Goal: Task Accomplishment & Management: Manage account settings

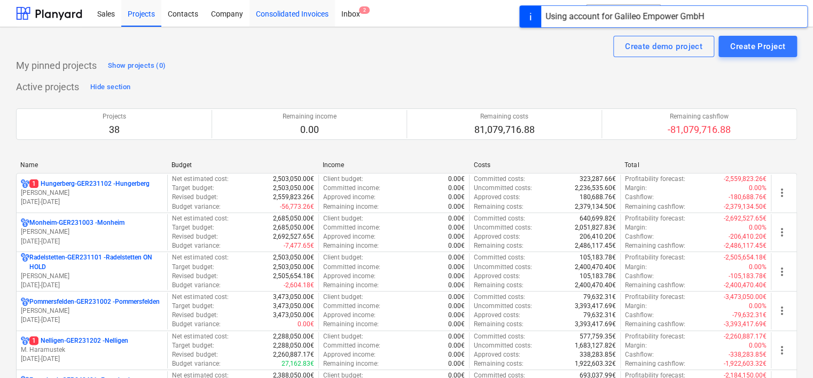
click at [293, 17] on div "Consolidated Invoices" at bounding box center [291, 12] width 85 height 27
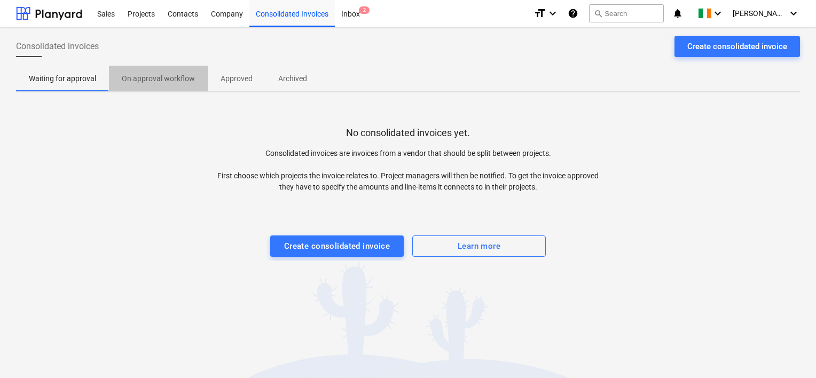
click at [166, 74] on p "On approval workflow" at bounding box center [158, 78] width 73 height 11
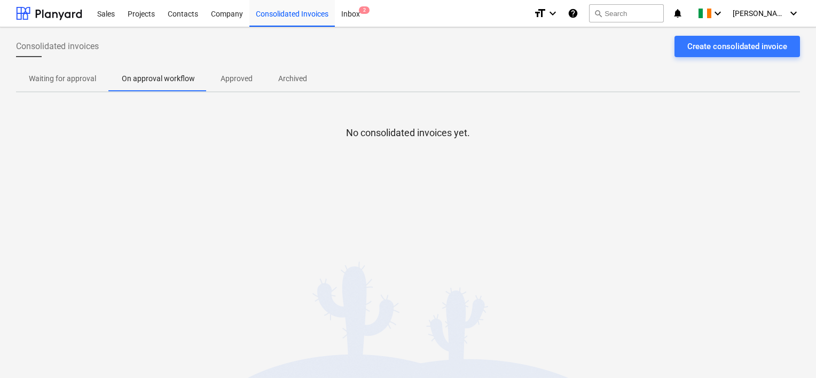
click at [60, 78] on p "Waiting for approval" at bounding box center [62, 78] width 67 height 11
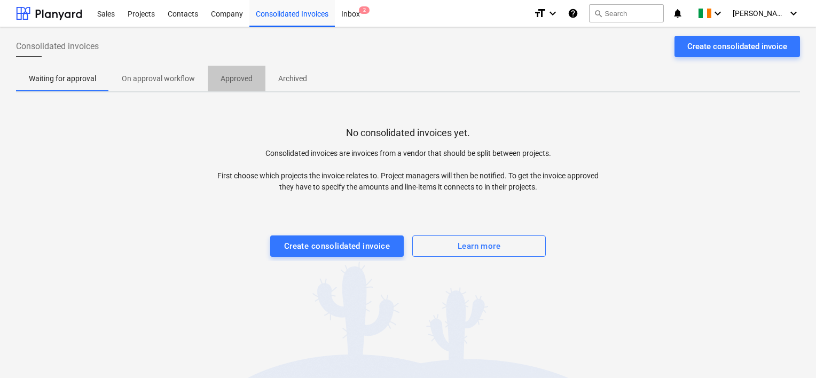
click at [230, 81] on p "Approved" at bounding box center [237, 78] width 32 height 11
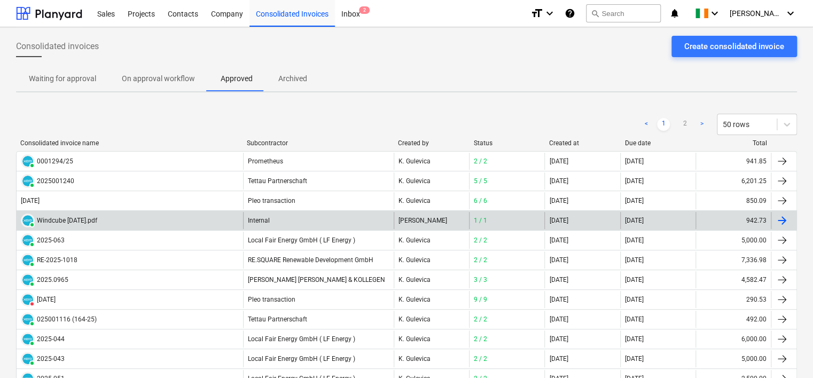
click at [264, 221] on div "Internal" at bounding box center [318, 220] width 151 height 17
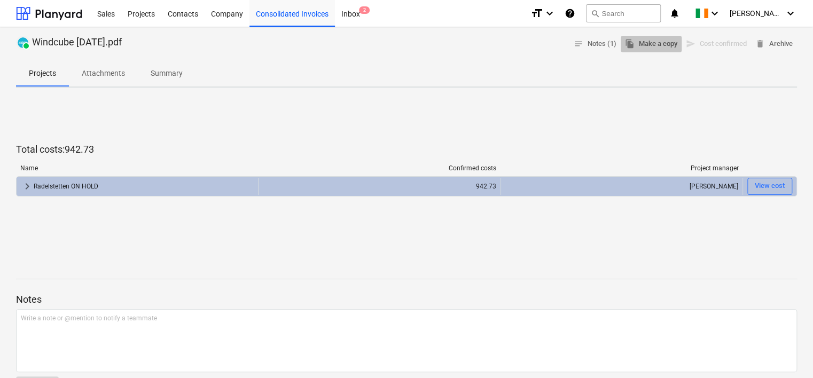
click at [660, 46] on span "file_copy Make a copy" at bounding box center [651, 44] width 52 height 12
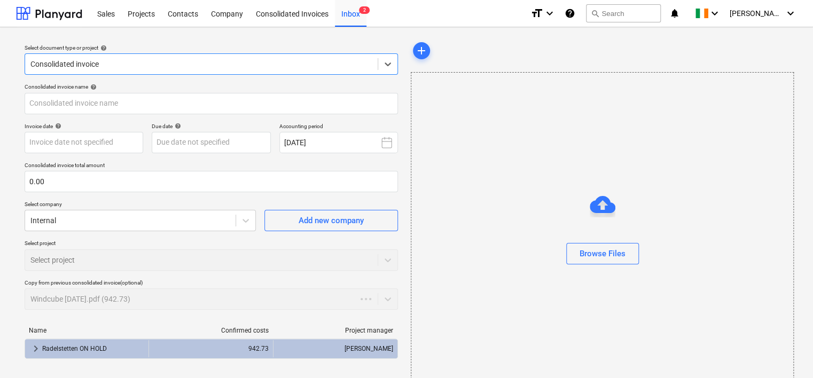
type input "942.73"
type input "Windcube - [DATE].pdf"
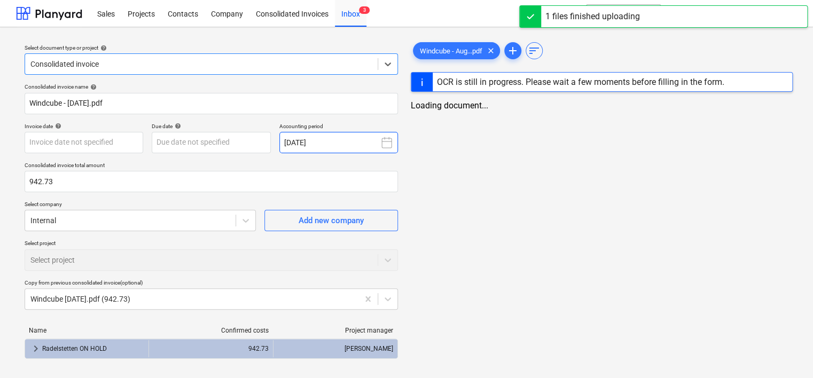
click at [388, 142] on icon at bounding box center [386, 142] width 13 height 13
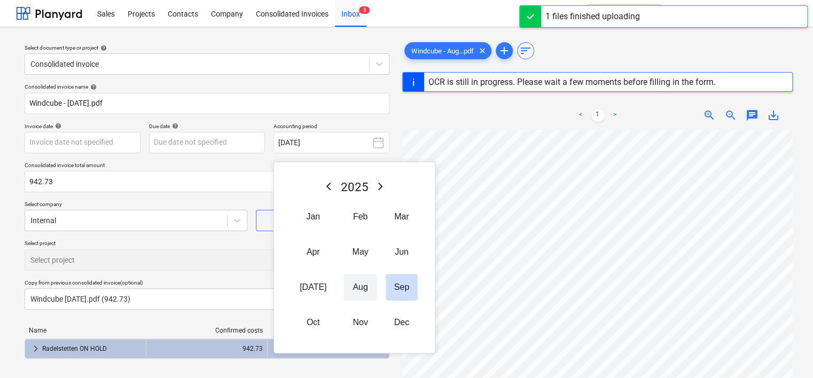
click at [352, 291] on button "Aug" at bounding box center [359, 287] width 33 height 27
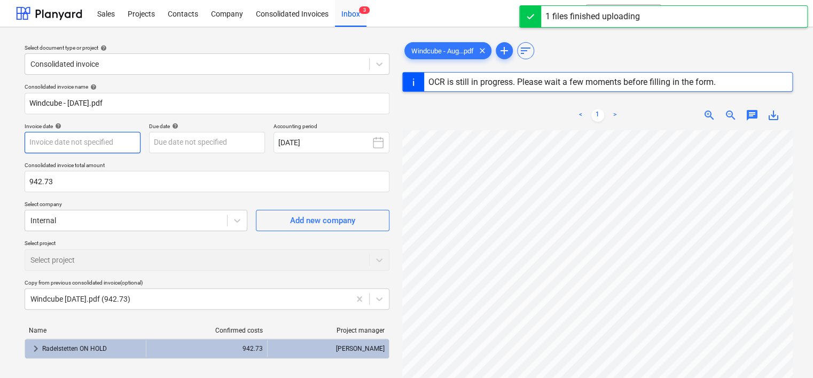
click at [104, 144] on body "Sales Projects Contacts Company Consolidated Invoices Inbox 3 format_size keybo…" at bounding box center [406, 189] width 813 height 378
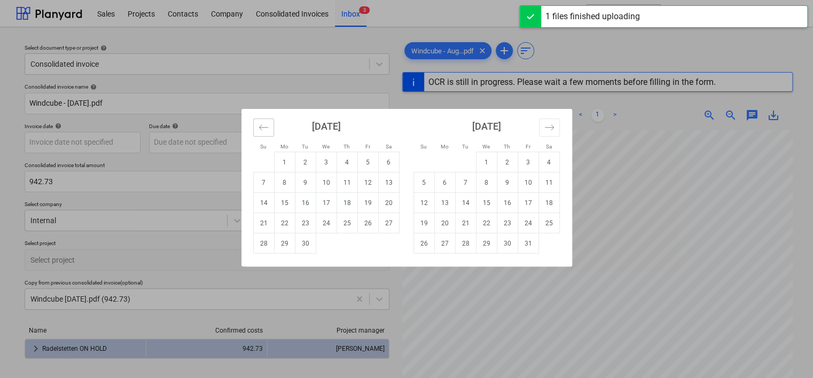
click at [265, 127] on icon "Move backward to switch to the previous month." at bounding box center [263, 127] width 10 height 10
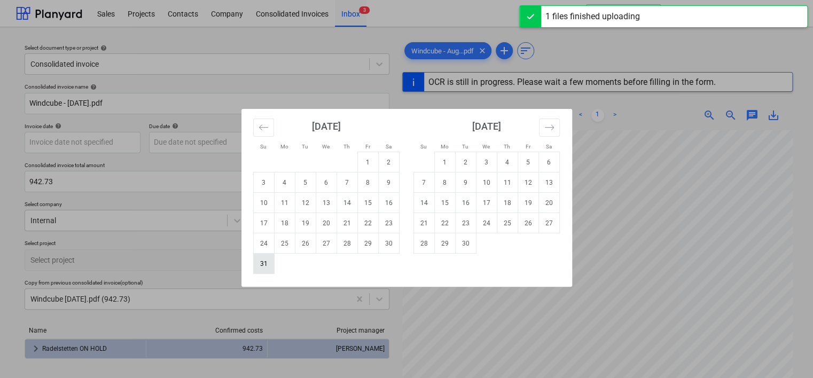
click at [262, 260] on td "31" at bounding box center [263, 264] width 21 height 20
type input "[DATE]"
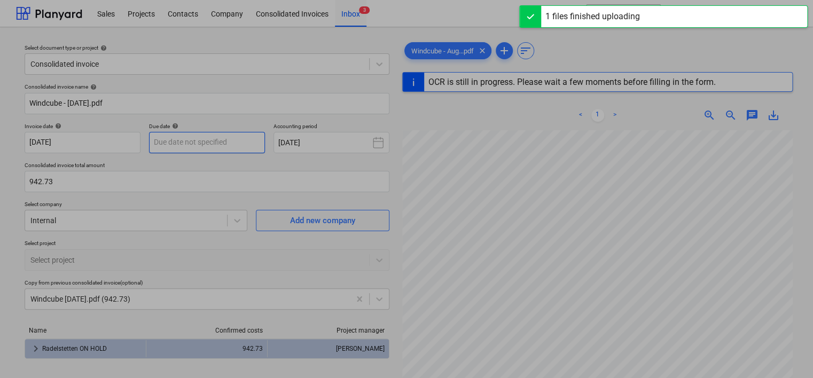
click at [206, 150] on body "Sales Projects Contacts Company Consolidated Invoices Inbox 3 format_size keybo…" at bounding box center [406, 189] width 813 height 378
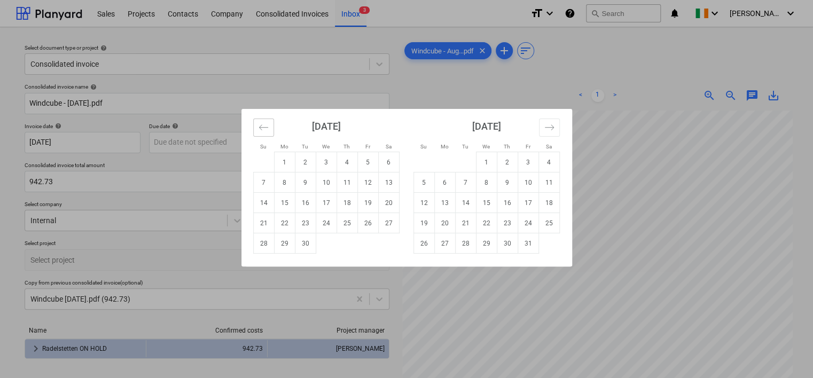
click at [265, 130] on icon "Move backward to switch to the previous month." at bounding box center [263, 127] width 10 height 10
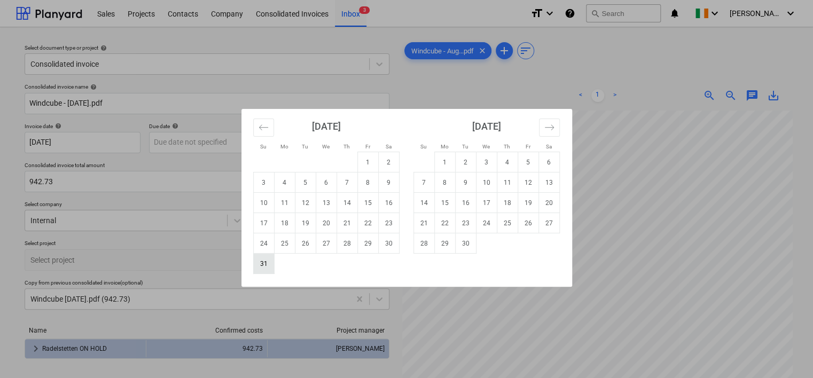
click at [261, 259] on td "31" at bounding box center [263, 264] width 21 height 20
type input "[DATE]"
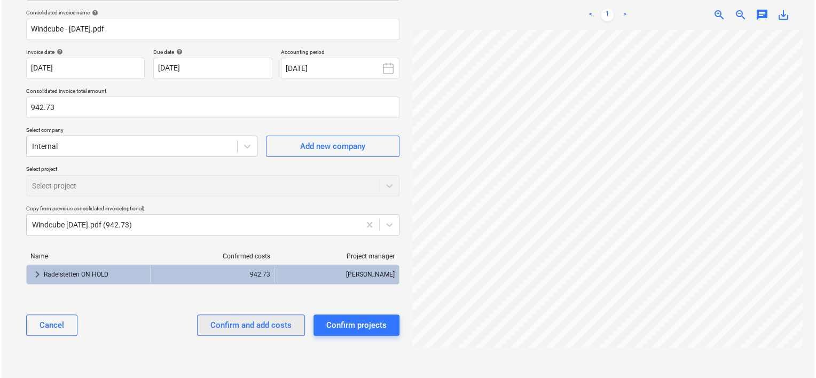
scroll to position [93, 0]
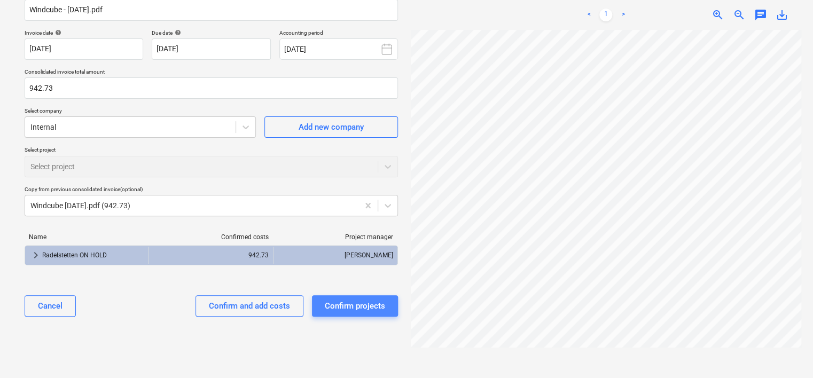
click at [351, 308] on div "Confirm projects" at bounding box center [355, 306] width 60 height 14
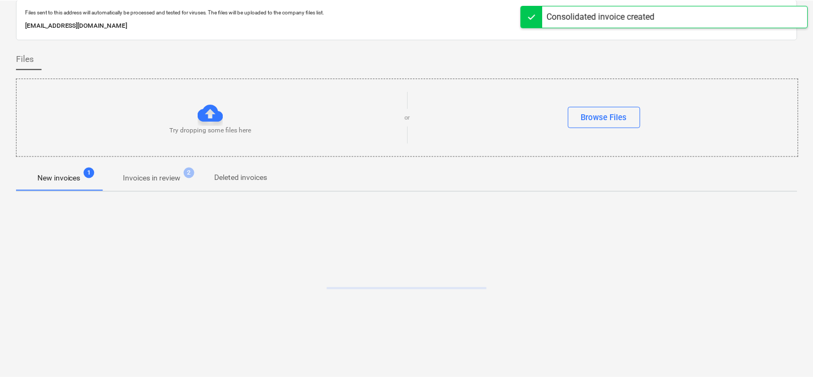
scroll to position [35, 0]
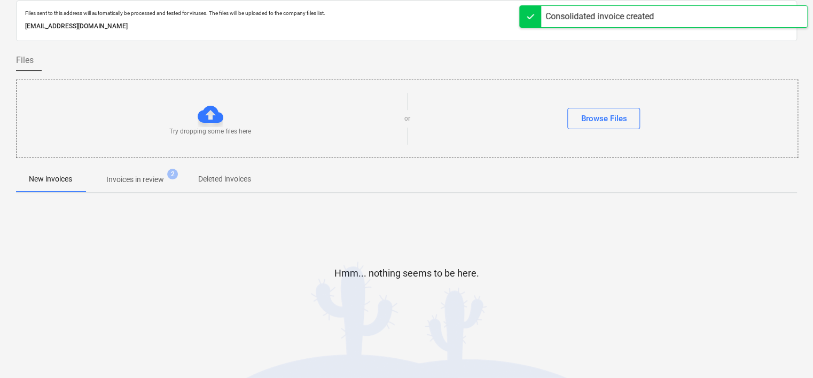
click at [141, 179] on p "Invoices in review" at bounding box center [135, 179] width 58 height 11
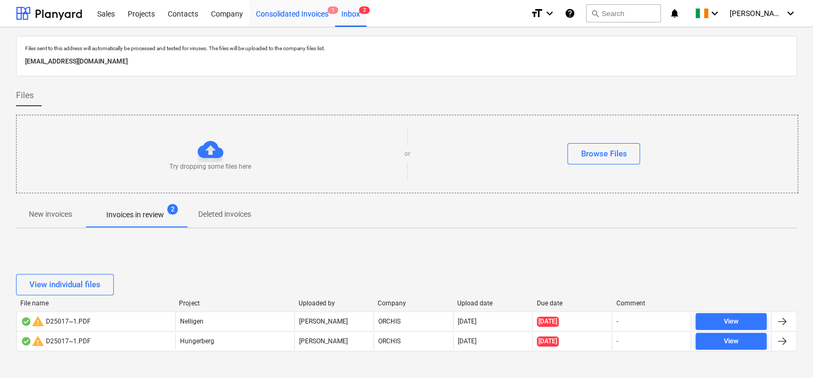
click at [297, 13] on div "Consolidated Invoices 1" at bounding box center [291, 12] width 85 height 27
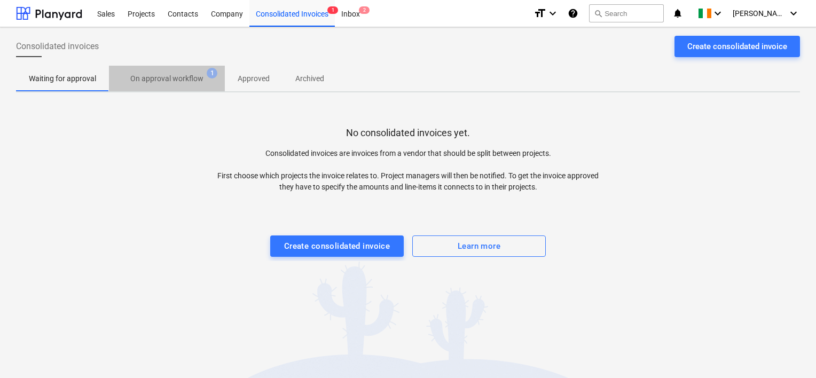
click at [167, 79] on p "On approval workflow" at bounding box center [166, 78] width 73 height 11
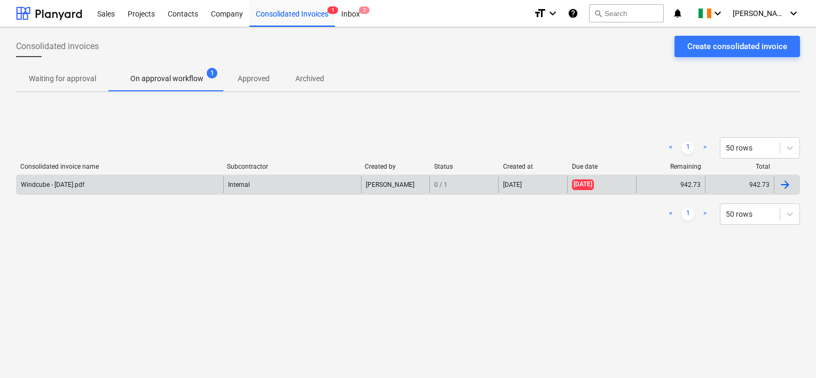
click at [103, 186] on div "Windcube - [DATE].pdf" at bounding box center [120, 184] width 207 height 17
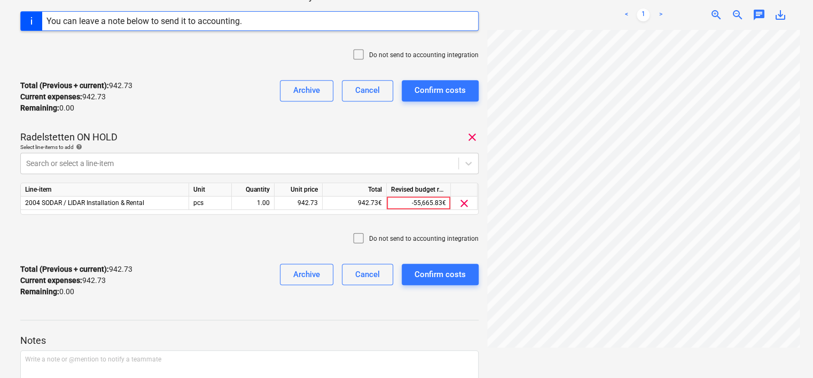
scroll to position [214, 0]
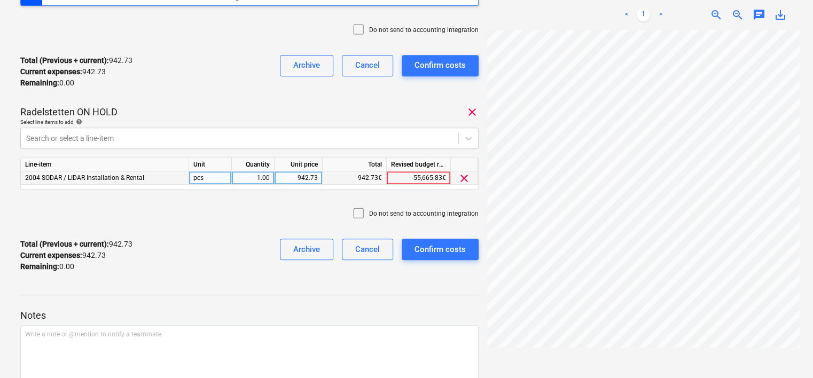
click at [306, 181] on div "942.73" at bounding box center [298, 177] width 39 height 13
click at [306, 180] on input "942.73" at bounding box center [299, 177] width 48 height 13
click at [311, 179] on input "942.73" at bounding box center [299, 177] width 48 height 13
drag, startPoint x: 293, startPoint y: 180, endPoint x: 327, endPoint y: 177, distance: 34.3
click at [0, 0] on div "2004 SODAR / LIDAR Installation & Rental pcs 1.00 942.73 942.73€ -55,665.83€ cl…" at bounding box center [0, 0] width 0 height 0
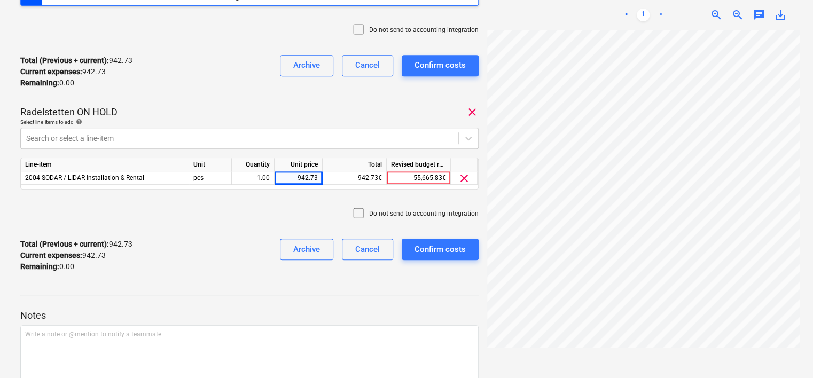
scroll to position [0, 135]
click at [315, 175] on div "942.73" at bounding box center [298, 177] width 39 height 13
click at [320, 175] on input "942.73" at bounding box center [299, 177] width 48 height 13
click at [318, 179] on input "942.73" at bounding box center [299, 177] width 48 height 13
type input "942.74"
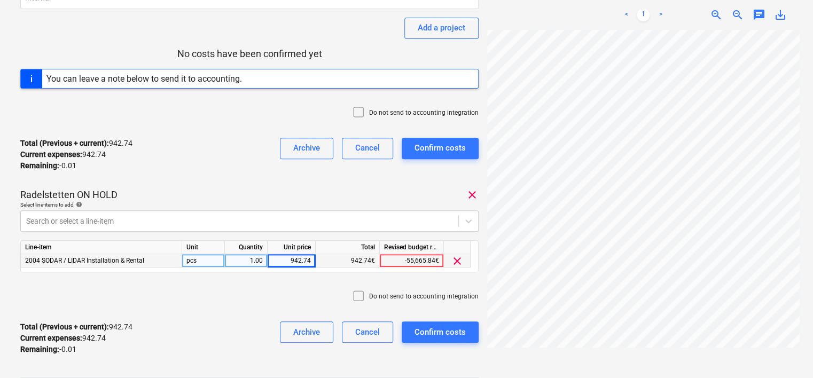
scroll to position [160, 0]
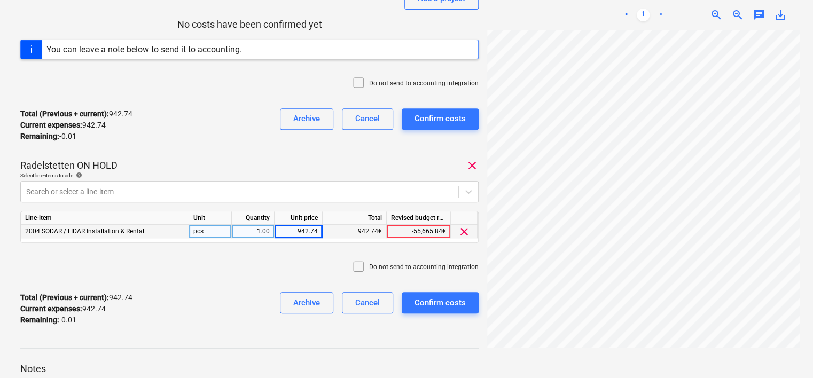
click at [317, 229] on div "942.74" at bounding box center [298, 231] width 39 height 13
click at [315, 231] on input "942.74" at bounding box center [299, 231] width 48 height 13
type input "942.73"
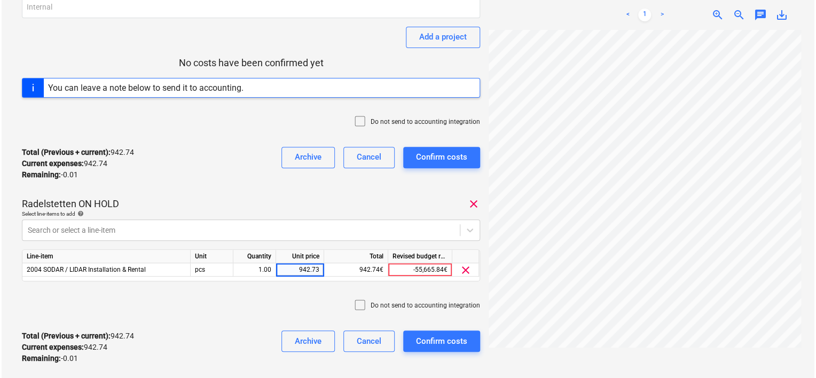
scroll to position [214, 0]
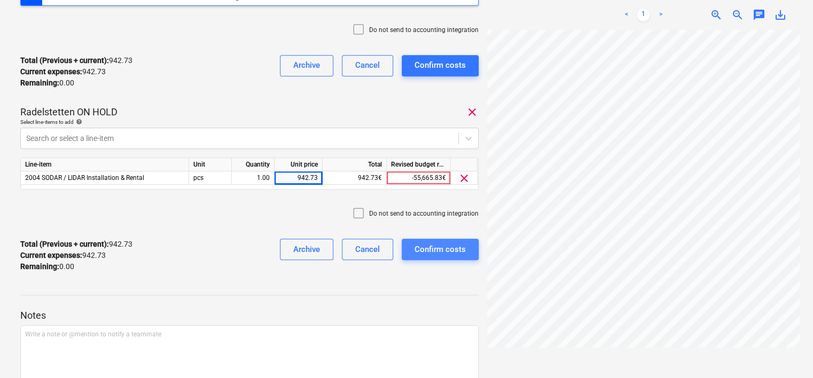
click at [443, 245] on div "Confirm costs" at bounding box center [439, 249] width 51 height 14
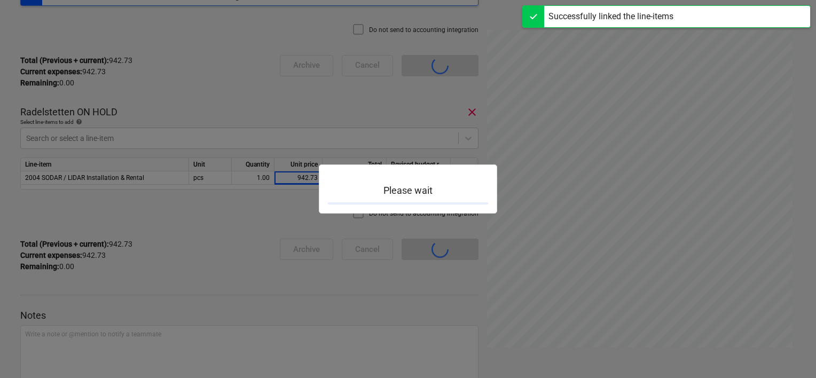
scroll to position [127, 0]
